Goal: Task Accomplishment & Management: Use online tool/utility

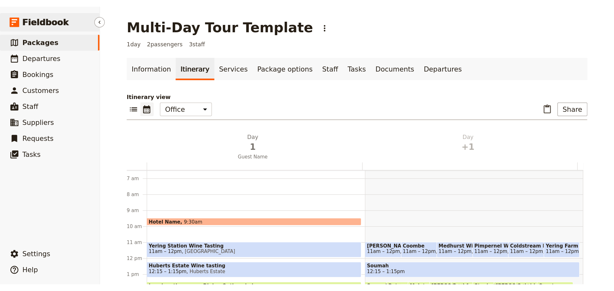
scroll to position [83, 0]
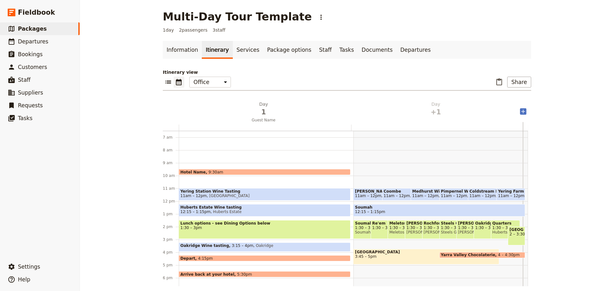
click at [491, 111] on icon "Add after day 2" at bounding box center [523, 112] width 4 height 4
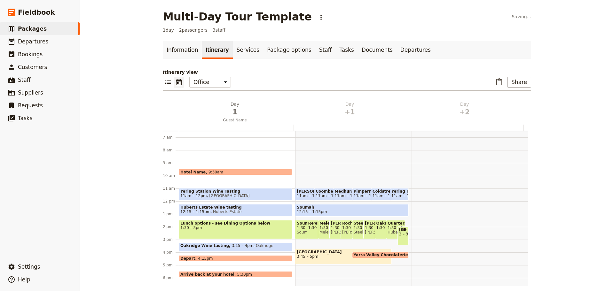
click at [491, 110] on icon "Add after day 3" at bounding box center [523, 111] width 6 height 6
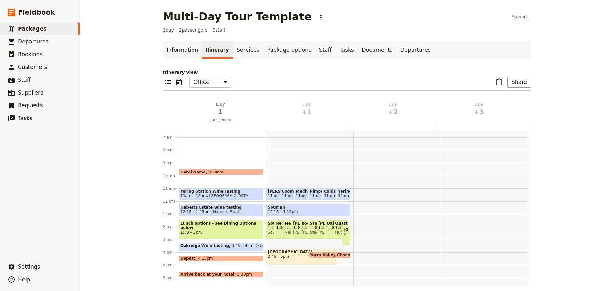
click at [491, 110] on icon "Add after day 4" at bounding box center [523, 111] width 6 height 6
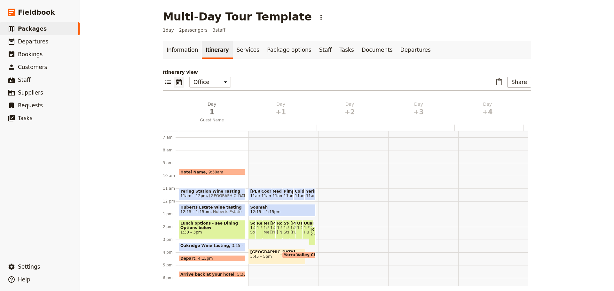
click at [491, 110] on icon "Add after day 5" at bounding box center [523, 111] width 6 height 6
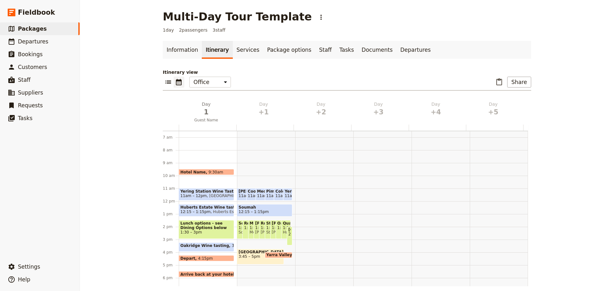
click at [491, 110] on icon "Add after day 6" at bounding box center [523, 111] width 6 height 6
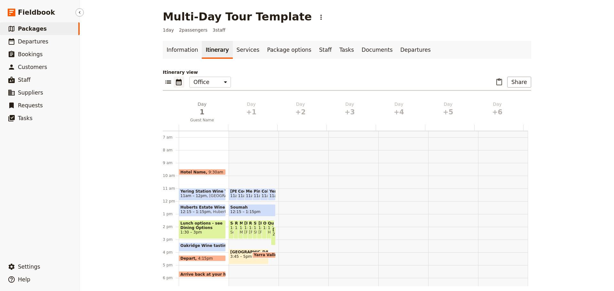
click at [32, 29] on span "Packages" at bounding box center [32, 29] width 29 height 6
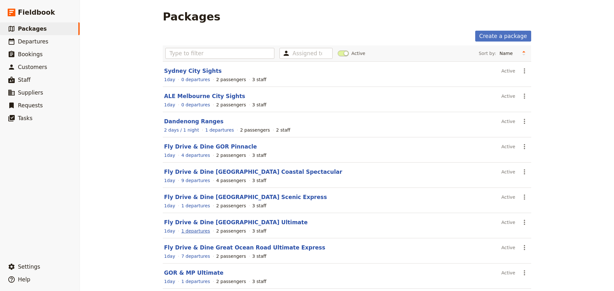
scroll to position [54, 0]
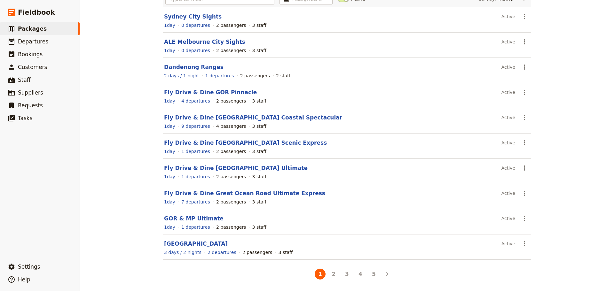
click at [190, 222] on link "[GEOGRAPHIC_DATA]" at bounding box center [196, 244] width 64 height 6
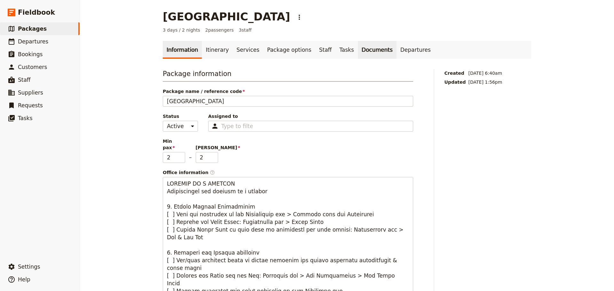
click at [359, 49] on link "Documents" at bounding box center [377, 50] width 39 height 18
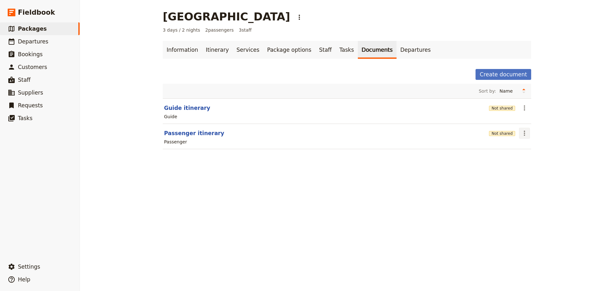
click at [491, 134] on button "​" at bounding box center [524, 133] width 11 height 11
click at [192, 134] on button "Passenger itinerary" at bounding box center [194, 133] width 60 height 8
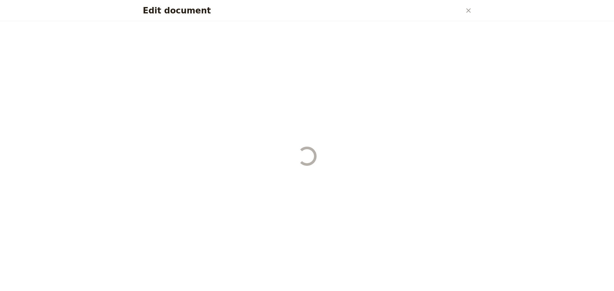
select select "PASSENGER"
select select "RUN_SHEET"
select select "DEFAULT"
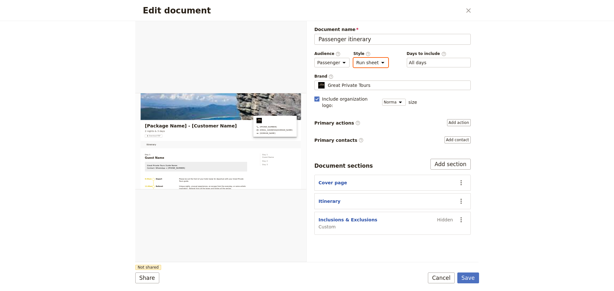
click at [375, 63] on select "Brochure Run sheet" at bounding box center [370, 63] width 35 height 10
select select "BROCHURE"
click at [353, 58] on select "Brochure Run sheet" at bounding box center [370, 63] width 35 height 10
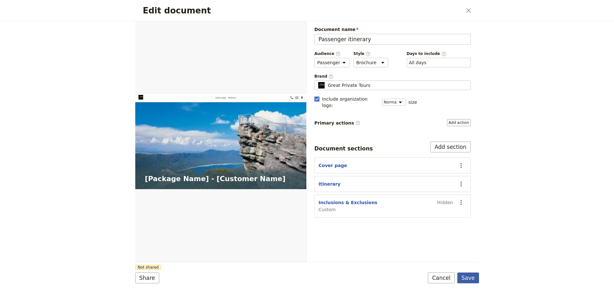
click at [472, 222] on button "Save" at bounding box center [468, 278] width 22 height 11
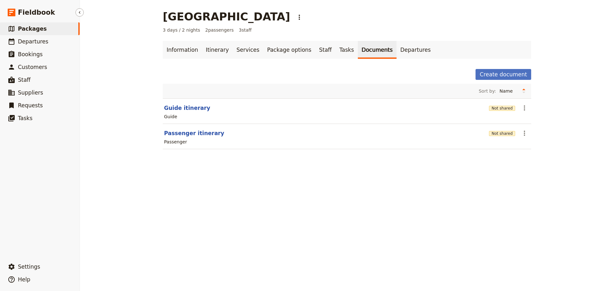
click at [19, 31] on span "Packages" at bounding box center [32, 29] width 29 height 6
